Goal: Find specific page/section: Find specific page/section

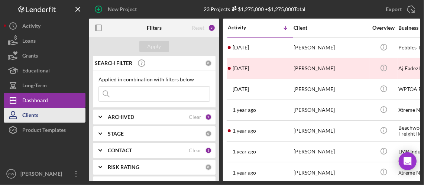
click at [30, 112] on div "Clients" at bounding box center [30, 116] width 16 height 17
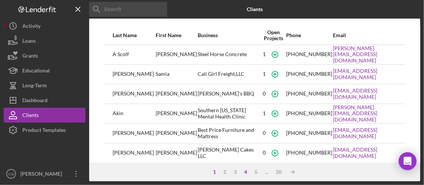
click at [244, 170] on div "4" at bounding box center [246, 172] width 10 height 6
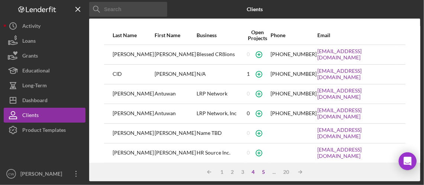
click at [264, 172] on div "5" at bounding box center [264, 172] width 10 height 6
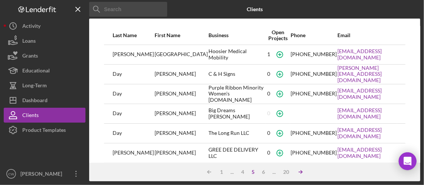
click at [301, 172] on line at bounding box center [300, 172] width 3 height 0
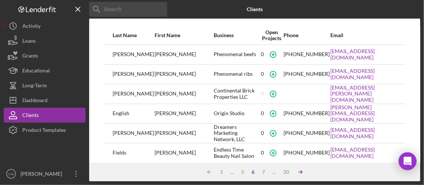
click at [301, 172] on icon "Icon/Table Sort Arrow" at bounding box center [300, 172] width 15 height 15
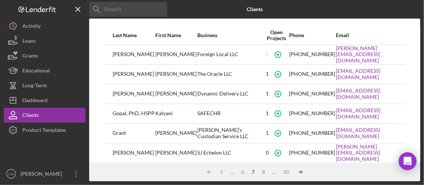
click at [300, 172] on icon "Icon/Table Sort Arrow" at bounding box center [300, 172] width 15 height 15
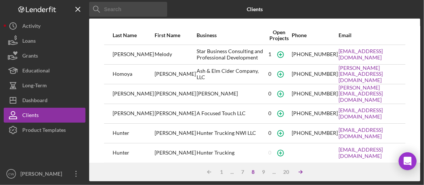
click at [300, 172] on line at bounding box center [300, 172] width 3 height 0
click at [300, 172] on icon "Icon/Table Sort Arrow" at bounding box center [300, 172] width 15 height 15
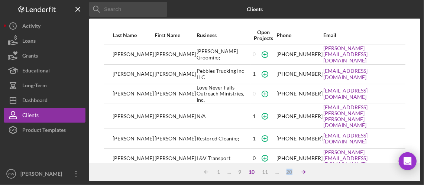
click at [299, 172] on icon "Icon/Table Sort Arrow" at bounding box center [303, 172] width 15 height 15
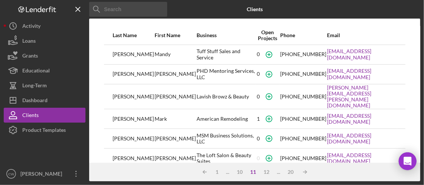
click at [114, 7] on input at bounding box center [128, 9] width 78 height 15
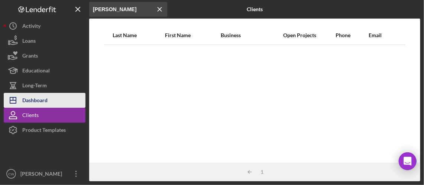
type input "[PERSON_NAME]"
click at [37, 99] on div "Dashboard" at bounding box center [34, 101] width 25 height 17
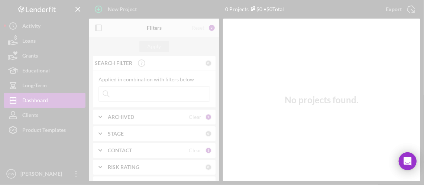
click at [34, 128] on div at bounding box center [212, 92] width 424 height 185
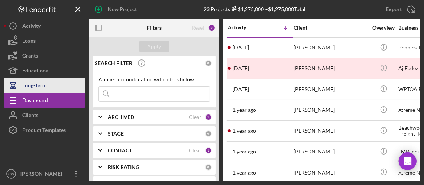
click at [38, 87] on div "Long-Term" at bounding box center [34, 86] width 25 height 17
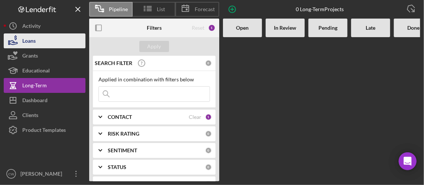
click at [46, 37] on button "Loans" at bounding box center [45, 40] width 82 height 15
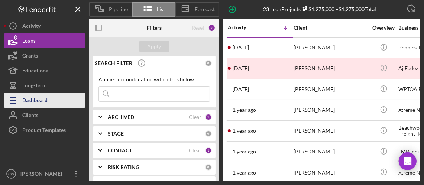
click at [42, 103] on div "Dashboard" at bounding box center [34, 101] width 25 height 17
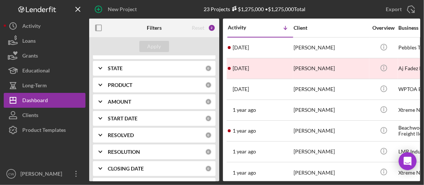
scroll to position [182, 0]
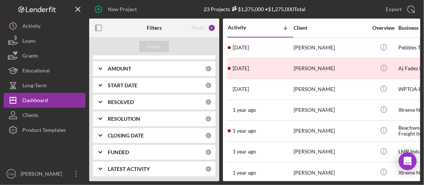
click at [286, 28] on icon "Icon/Table Sort Arrow" at bounding box center [285, 27] width 15 height 15
click at [285, 26] on icon "Icon/Table Sort Arrow" at bounding box center [285, 27] width 15 height 15
click at [304, 27] on div "Client" at bounding box center [331, 28] width 74 height 6
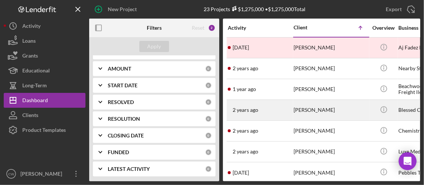
scroll to position [0, 0]
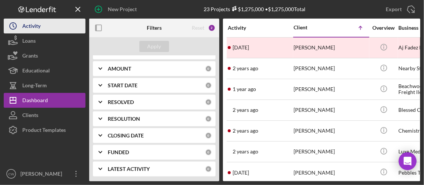
click at [48, 26] on button "Icon/History Activity" at bounding box center [45, 26] width 82 height 15
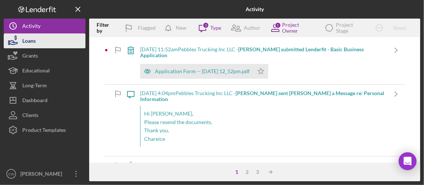
click at [41, 44] on button "Loans" at bounding box center [45, 40] width 82 height 15
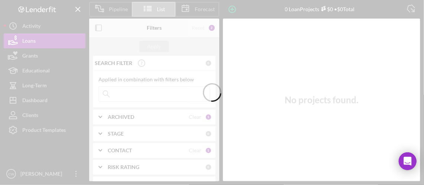
click at [29, 115] on div at bounding box center [212, 92] width 424 height 185
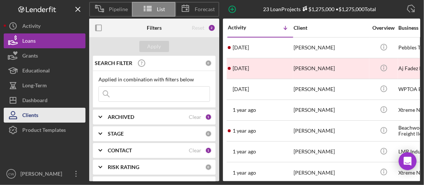
click at [30, 114] on div "Clients" at bounding box center [30, 116] width 16 height 17
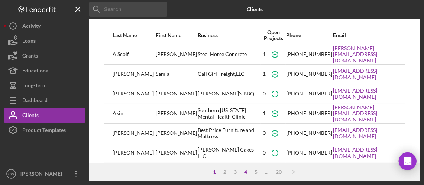
click at [245, 171] on div "4" at bounding box center [246, 172] width 10 height 6
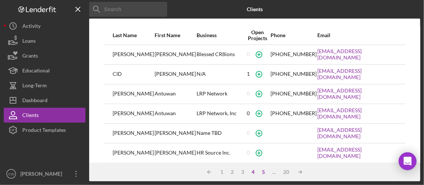
click at [264, 171] on div "5" at bounding box center [264, 172] width 10 height 6
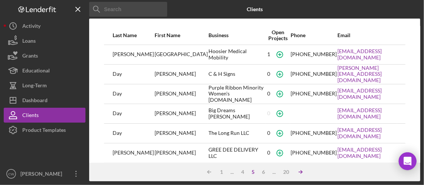
click at [304, 173] on icon "Icon/Table Sort Arrow" at bounding box center [300, 172] width 15 height 15
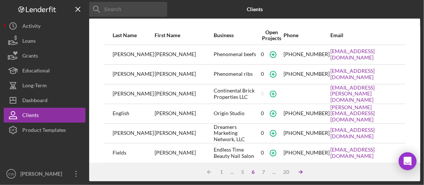
click at [304, 173] on icon "Icon/Table Sort Arrow" at bounding box center [300, 172] width 15 height 15
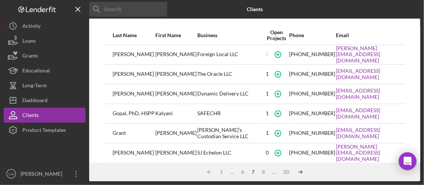
click at [304, 173] on icon "Icon/Table Sort Arrow" at bounding box center [300, 172] width 15 height 15
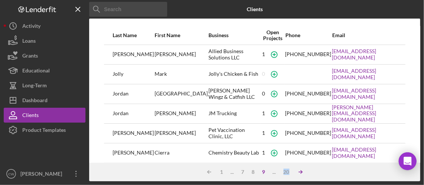
click at [304, 173] on icon "Icon/Table Sort Arrow" at bounding box center [300, 172] width 15 height 15
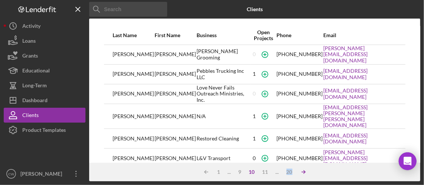
click at [304, 173] on icon "Icon/Table Sort Arrow" at bounding box center [303, 172] width 15 height 15
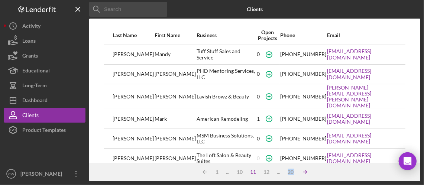
click at [304, 173] on icon "Icon/Table Sort Arrow" at bounding box center [305, 172] width 15 height 15
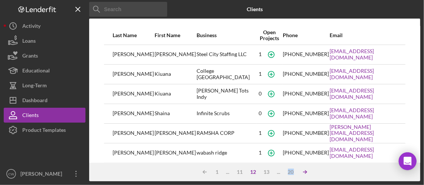
click at [304, 173] on icon "Icon/Table Sort Arrow" at bounding box center [305, 172] width 15 height 15
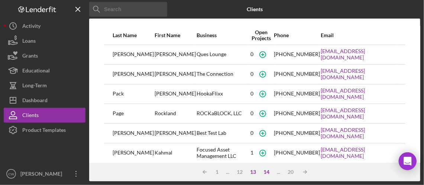
click at [267, 171] on div "14" at bounding box center [266, 172] width 13 height 6
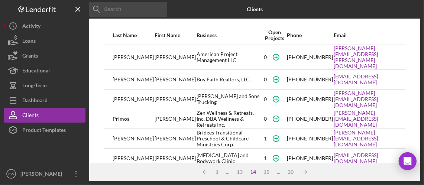
click at [251, 171] on div "14" at bounding box center [253, 172] width 13 height 6
click at [243, 172] on div "13" at bounding box center [240, 172] width 13 height 6
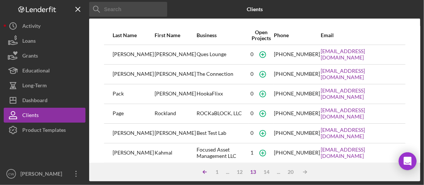
click at [203, 172] on polyline at bounding box center [203, 172] width 1 height 3
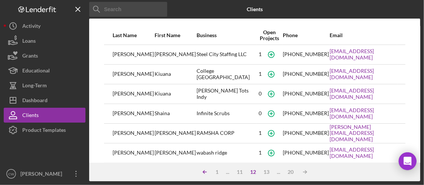
click at [203, 171] on icon "Icon/Table Sort Arrow" at bounding box center [205, 172] width 15 height 15
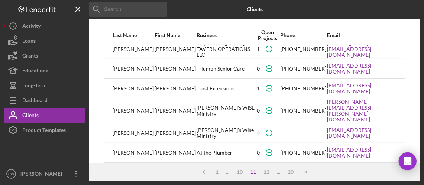
scroll to position [111, 0]
